Goal: Check status

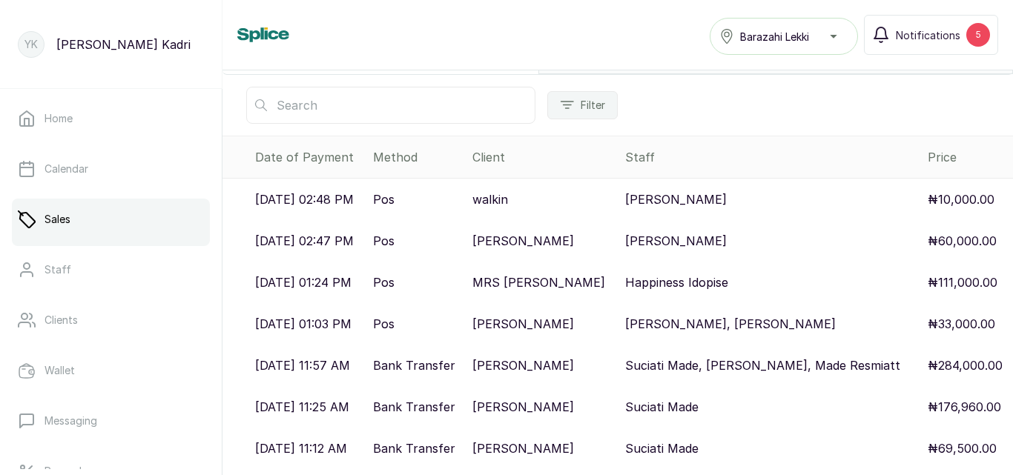
scroll to position [384, 0]
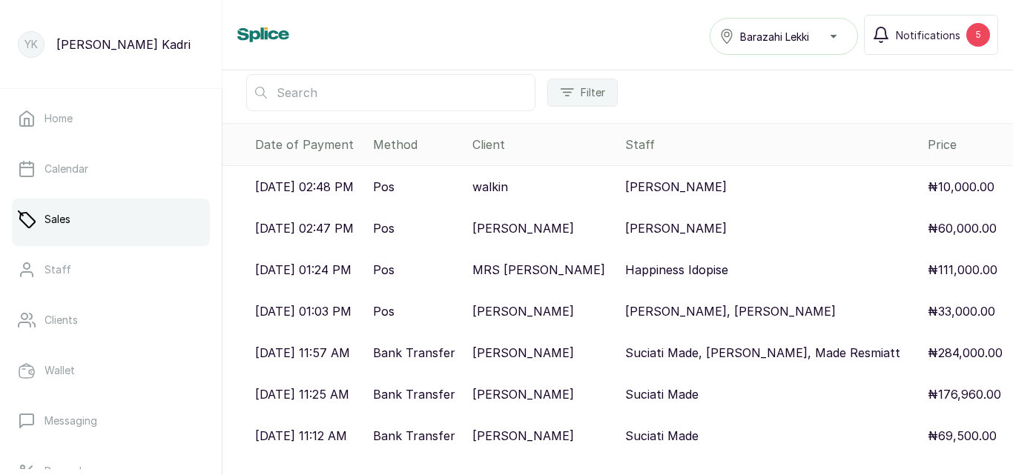
click at [524, 304] on p "[PERSON_NAME]" at bounding box center [523, 312] width 102 height 18
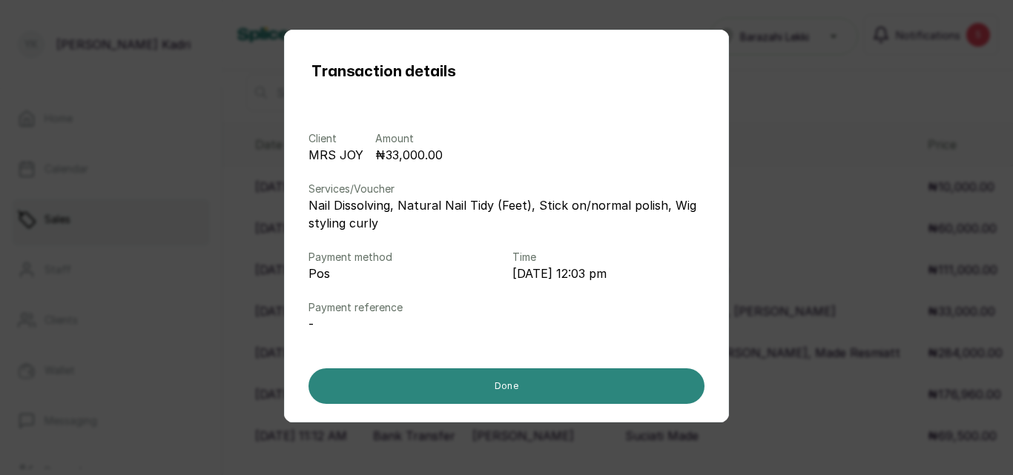
click at [564, 394] on button "Done" at bounding box center [506, 387] width 396 height 36
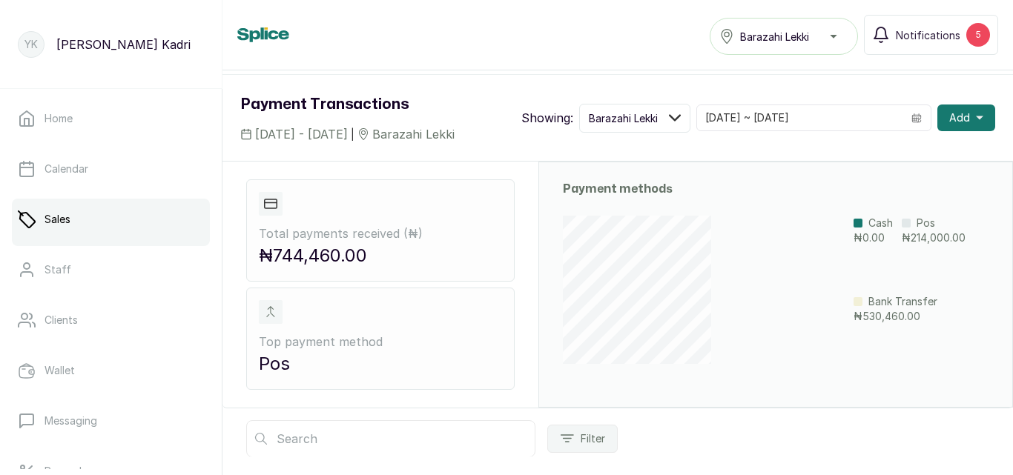
scroll to position [19, 0]
